Goal: Information Seeking & Learning: Learn about a topic

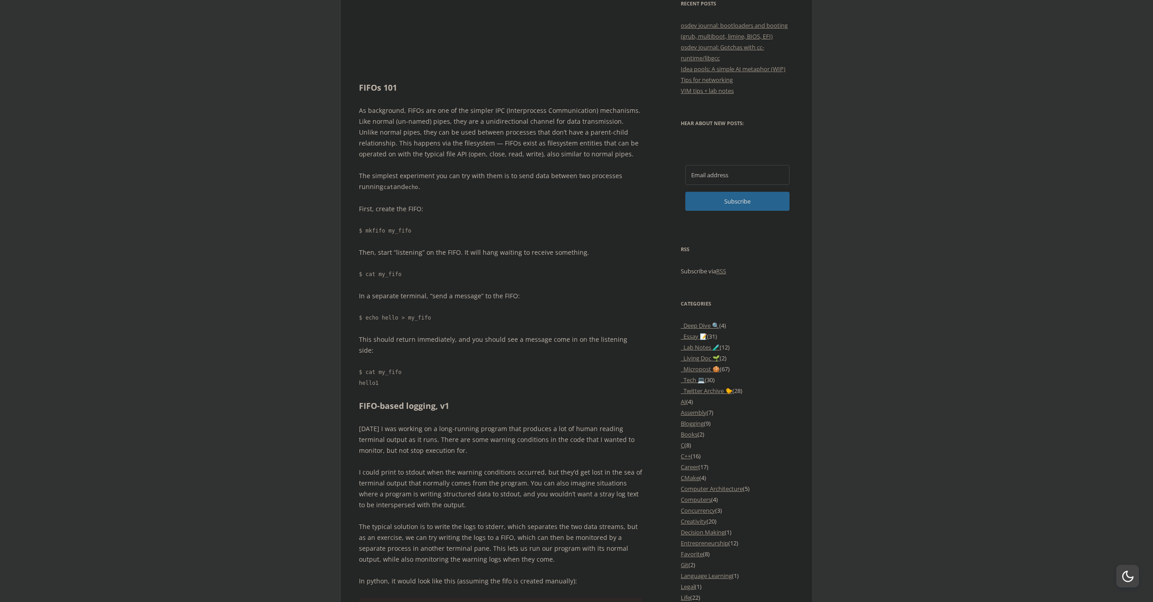
scroll to position [172, 0]
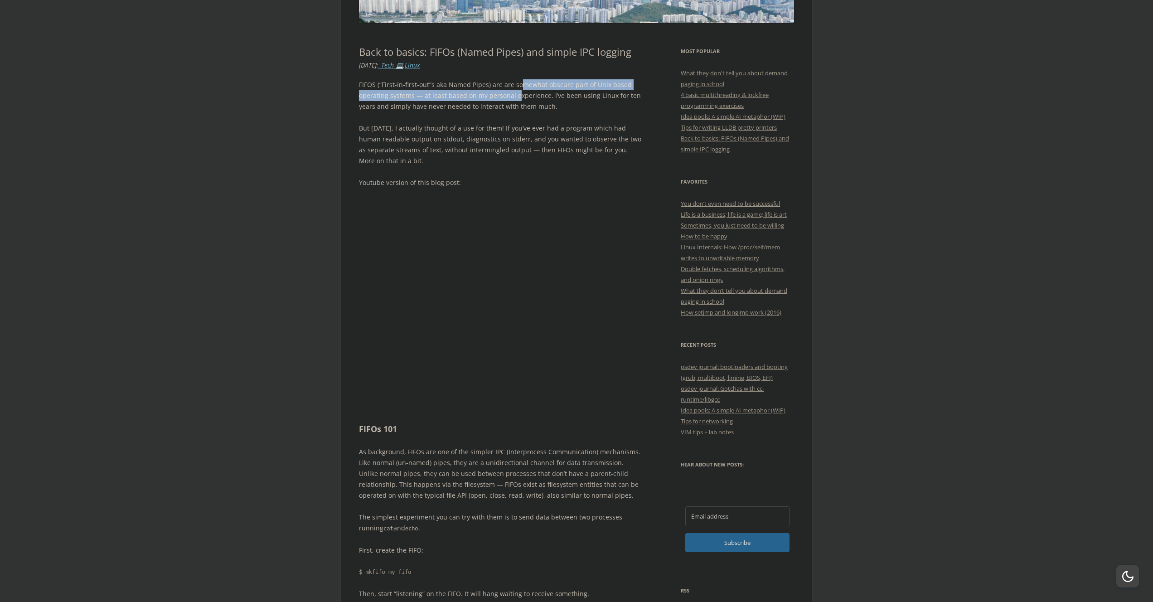
drag, startPoint x: 518, startPoint y: 87, endPoint x: 519, endPoint y: 95, distance: 8.3
click at [515, 94] on p "FIFOS (“First-in-first-out”s aka Named Pipes) are are somewhat obscure part of …" at bounding box center [500, 95] width 283 height 33
click at [519, 95] on p "FIFOS (“First-in-first-out”s aka Named Pipes) are are somewhat obscure part of …" at bounding box center [500, 95] width 283 height 33
drag, startPoint x: 472, startPoint y: 94, endPoint x: 514, endPoint y: 97, distance: 42.3
click at [514, 97] on p "FIFOS (“First-in-first-out”s aka Named Pipes) are are somewhat obscure part of …" at bounding box center [500, 95] width 283 height 33
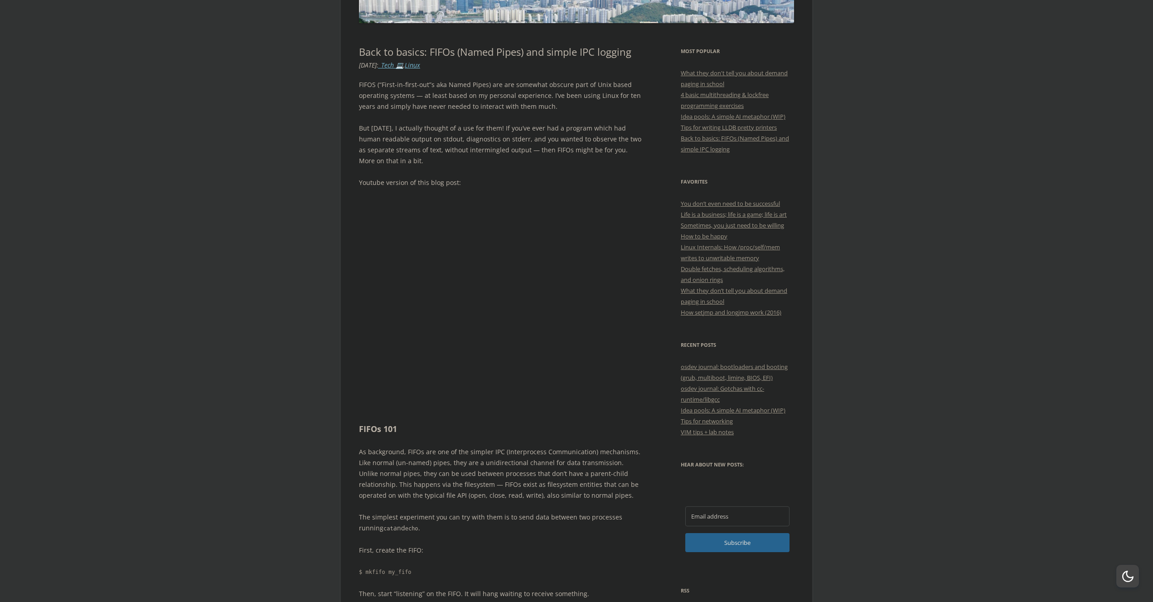
click at [536, 99] on p "FIFOS (“First-in-first-out”s aka Named Pipes) are are somewhat obscure part of …" at bounding box center [500, 95] width 283 height 33
drag, startPoint x: 404, startPoint y: 109, endPoint x: 461, endPoint y: 107, distance: 56.3
click at [452, 107] on p "FIFOS (“First-in-first-out”s aka Named Pipes) are are somewhat obscure part of …" at bounding box center [500, 95] width 283 height 33
click at [488, 106] on p "FIFOS (“First-in-first-out”s aka Named Pipes) are are somewhat obscure part of …" at bounding box center [500, 95] width 283 height 33
drag, startPoint x: 493, startPoint y: 85, endPoint x: 533, endPoint y: 84, distance: 39.9
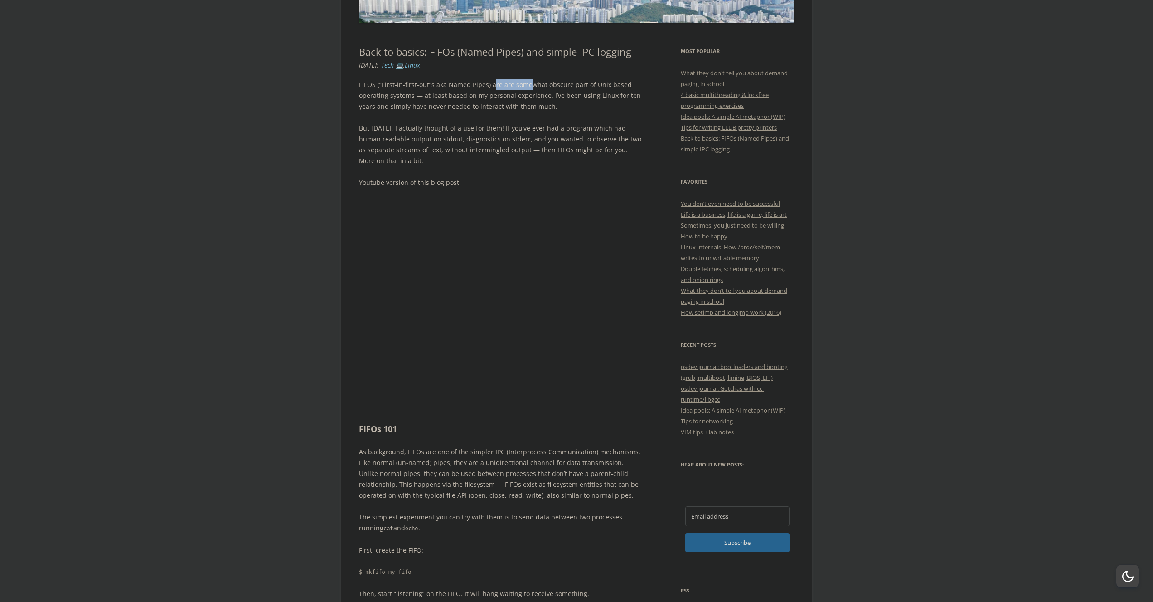
click at [529, 84] on p "FIFOS (“First-in-first-out”s aka Named Pipes) are are somewhat obscure part of …" at bounding box center [500, 95] width 283 height 33
click at [533, 84] on p "FIFOS (“First-in-first-out”s aka Named Pipes) are are somewhat obscure part of …" at bounding box center [500, 95] width 283 height 33
drag, startPoint x: 432, startPoint y: 94, endPoint x: 493, endPoint y: 94, distance: 61.2
click at [492, 94] on p "FIFOS (“First-in-first-out”s aka Named Pipes) are are somewhat obscure part of …" at bounding box center [500, 95] width 283 height 33
click at [510, 94] on p "FIFOS (“First-in-first-out”s aka Named Pipes) are are somewhat obscure part of …" at bounding box center [500, 95] width 283 height 33
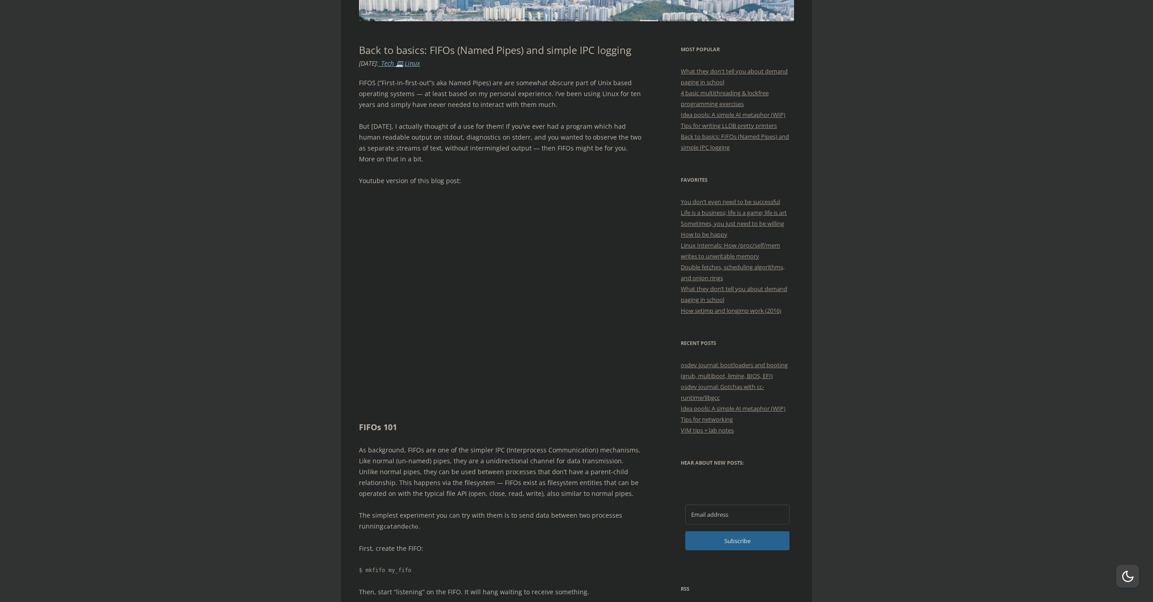
scroll to position [175, 0]
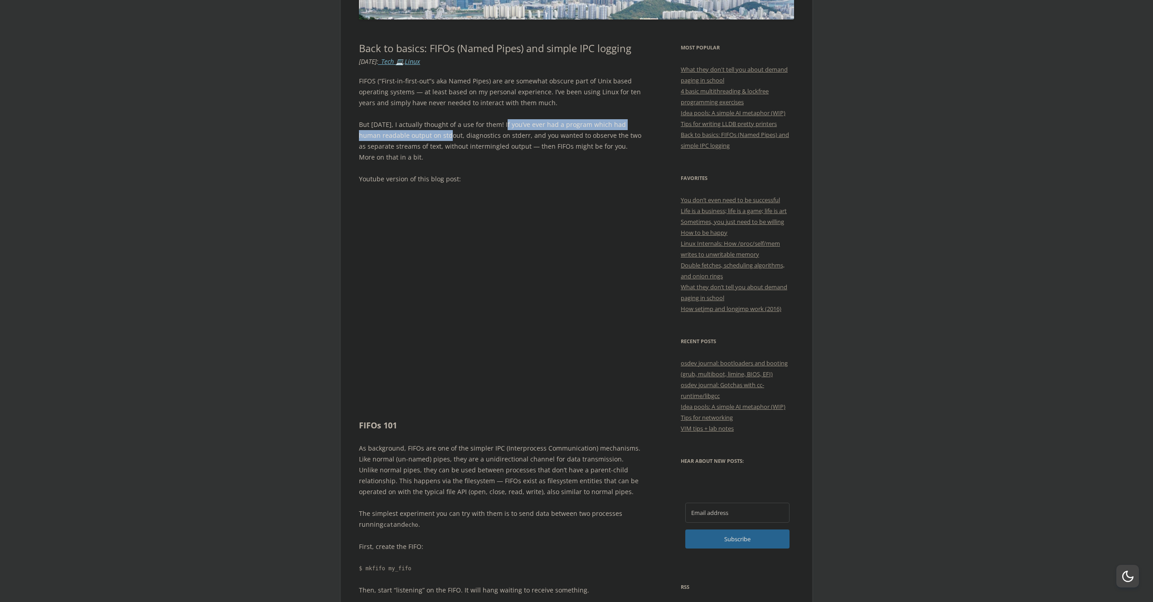
drag, startPoint x: 501, startPoint y: 122, endPoint x: 436, endPoint y: 141, distance: 67.8
click at [433, 140] on p "But [DATE], I actually thought of a use for them! If you’ve ever had a program …" at bounding box center [500, 141] width 283 height 44
click at [457, 141] on p "But [DATE], I actually thought of a use for them! If you’ve ever had a program …" at bounding box center [500, 141] width 283 height 44
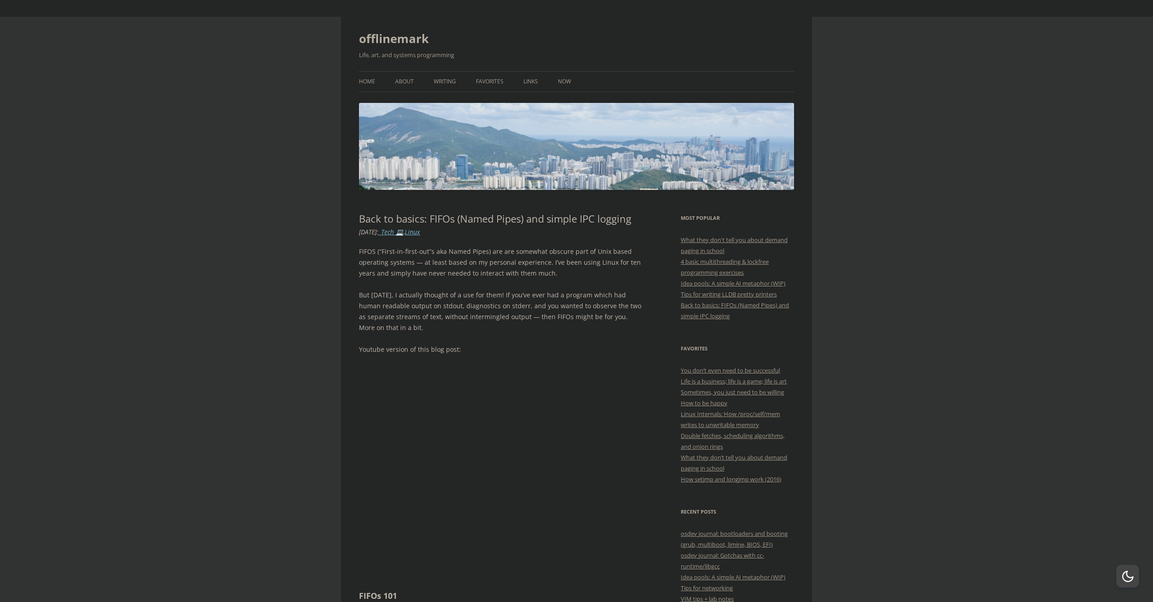
scroll to position [0, 0]
